Goal: Task Accomplishment & Management: Use online tool/utility

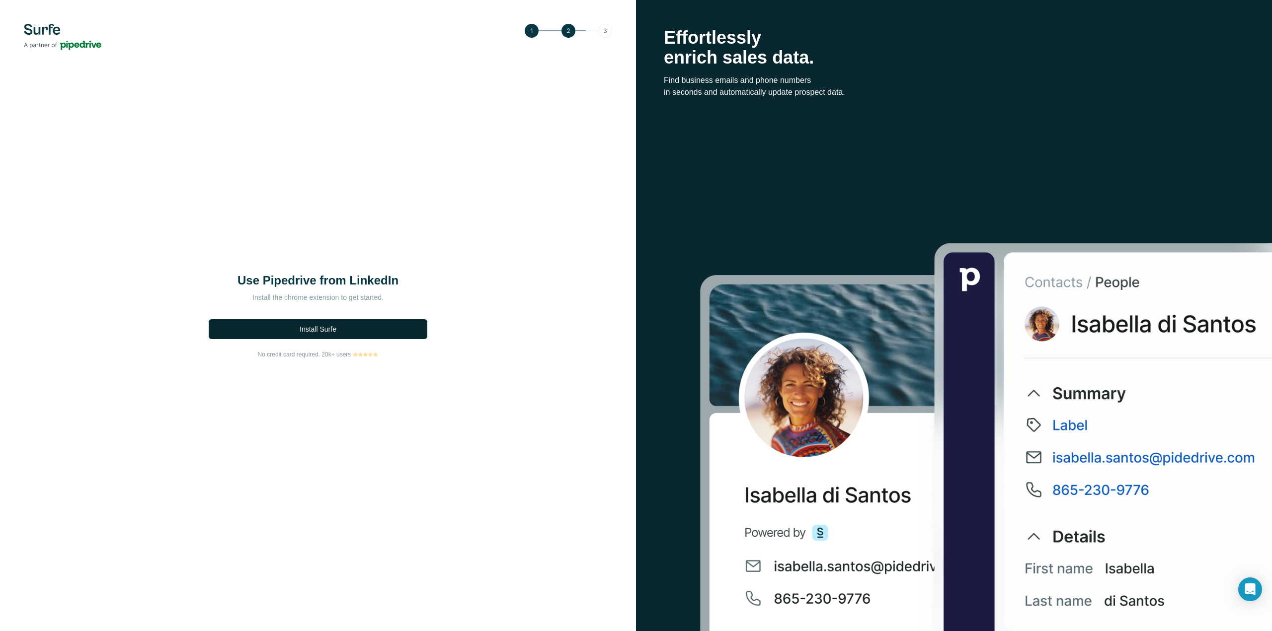
click at [341, 329] on button "Install Surfe" at bounding box center [318, 329] width 219 height 20
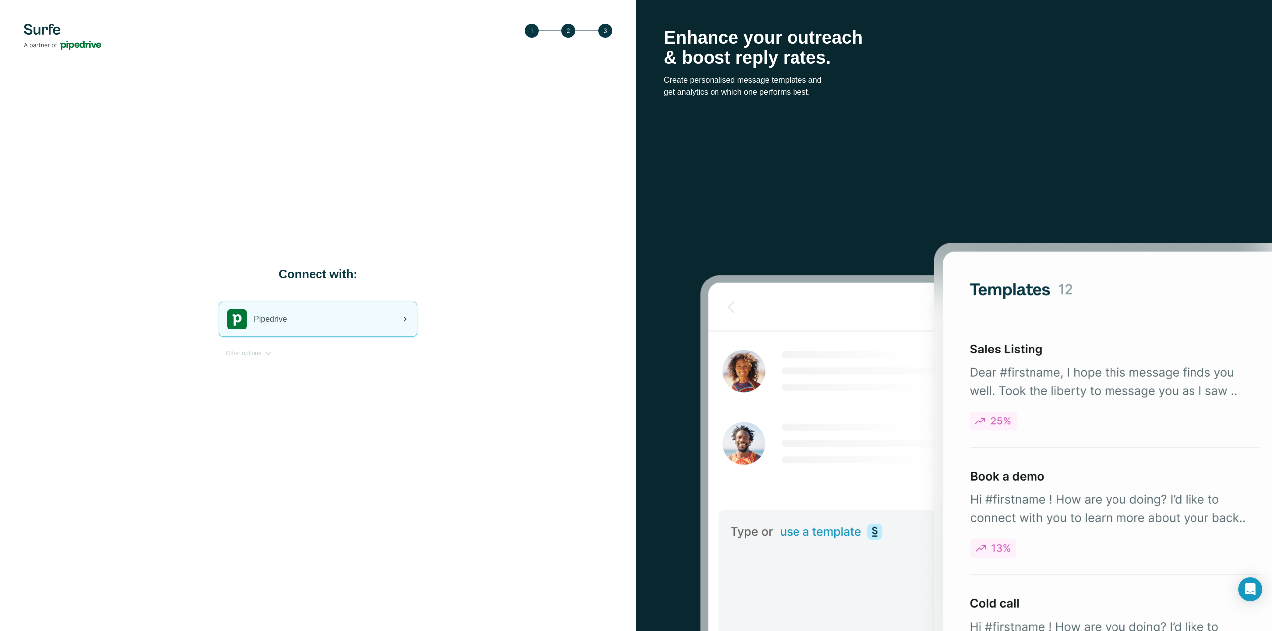
click at [297, 311] on div "Pipedrive" at bounding box center [318, 319] width 198 height 34
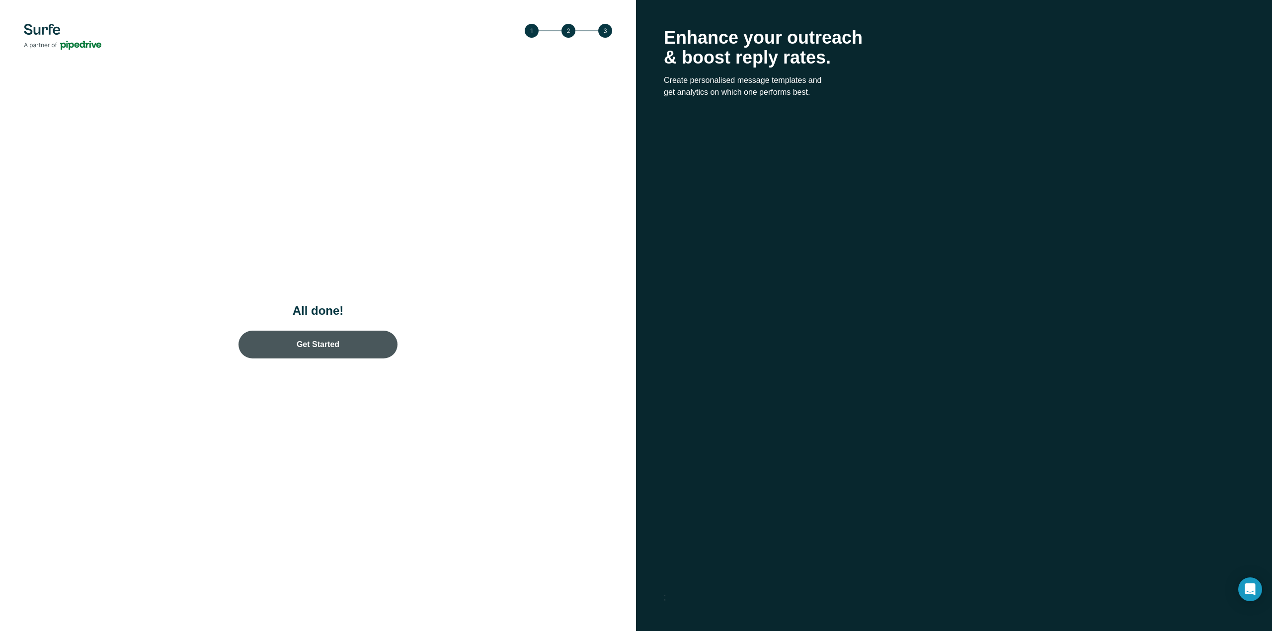
click at [316, 347] on link "Get Started" at bounding box center [317, 345] width 159 height 28
